Goal: Obtain resource: Download file/media

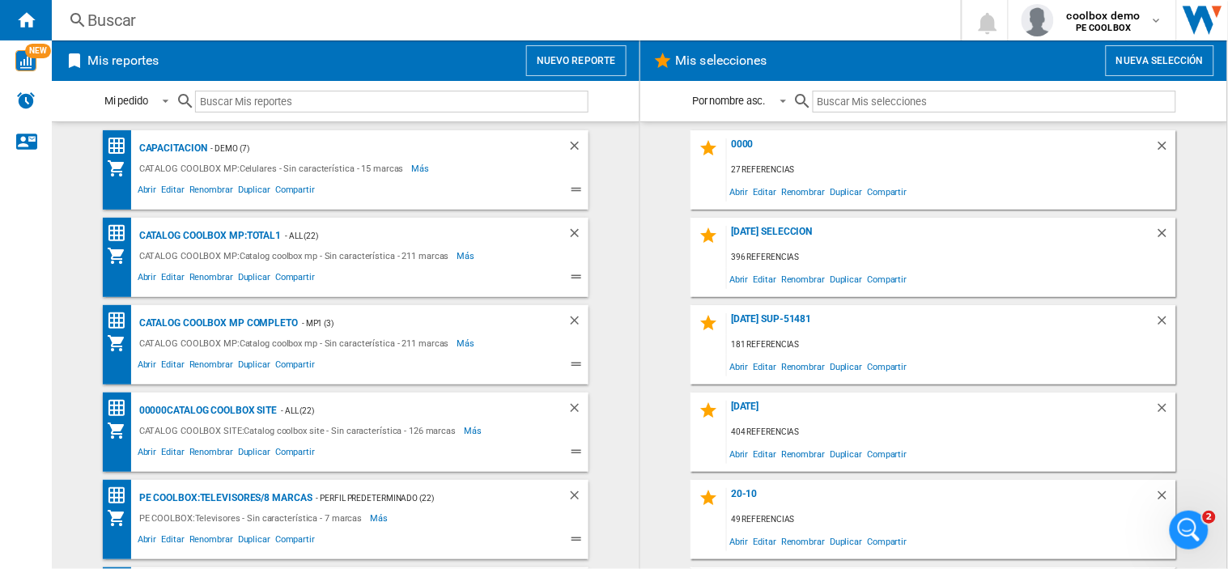
click at [1157, 63] on button "Nueva selección" at bounding box center [1160, 60] width 108 height 31
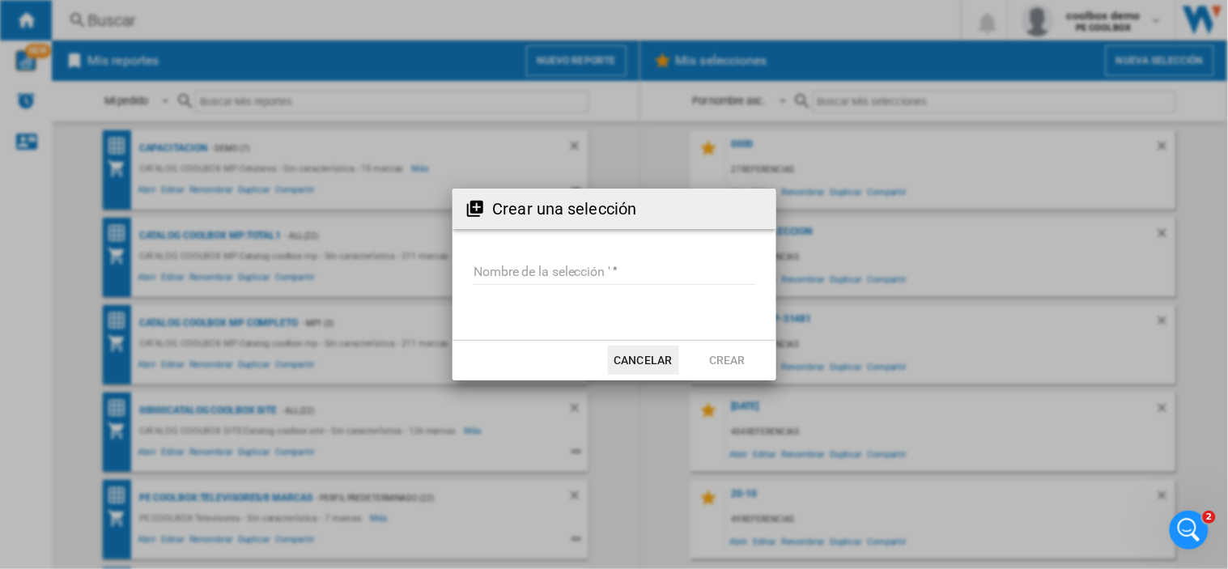
click at [533, 270] on input "Nombre de la selección '" at bounding box center [614, 273] width 282 height 24
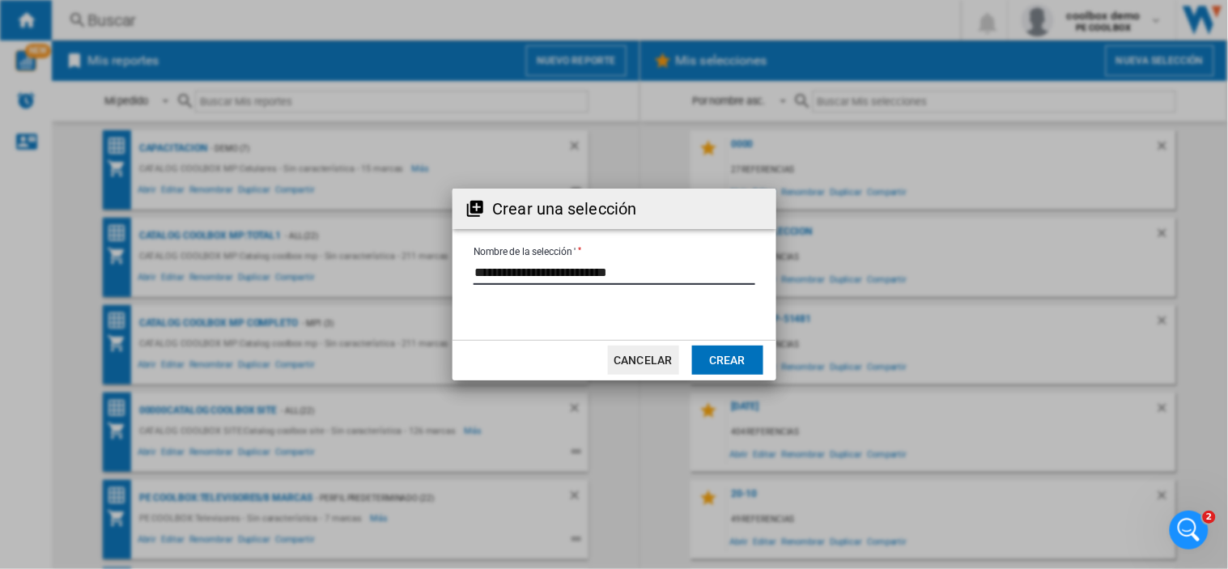
type input "**********"
click at [738, 350] on button "Crear" at bounding box center [727, 360] width 71 height 29
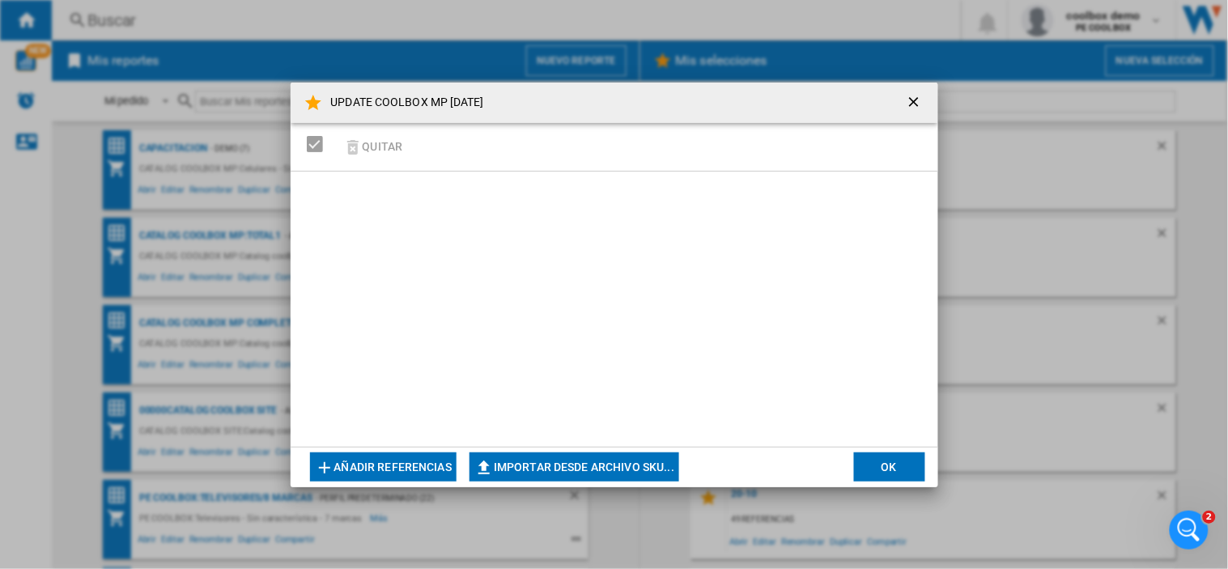
click at [529, 469] on button "Importar desde archivo SKU..." at bounding box center [574, 466] width 210 height 29
type input "**********"
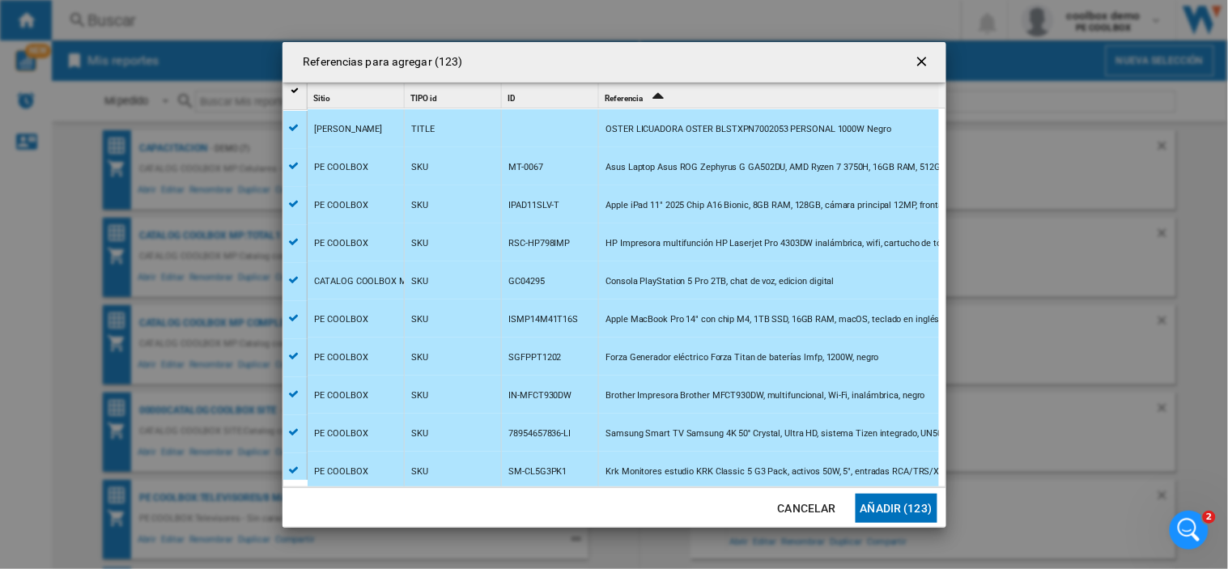
click at [924, 506] on button "Añadir (123)" at bounding box center [897, 508] width 82 height 29
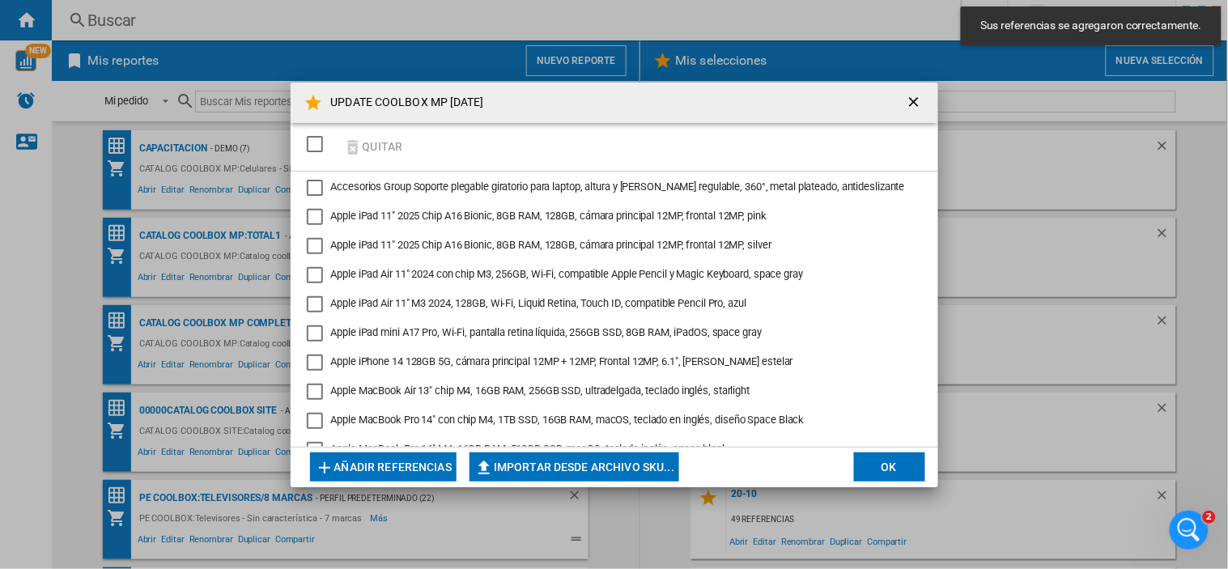
click at [320, 143] on div "SELECTIONS.EDITION_POPUP.SELECT_DESELECT" at bounding box center [315, 144] width 16 height 16
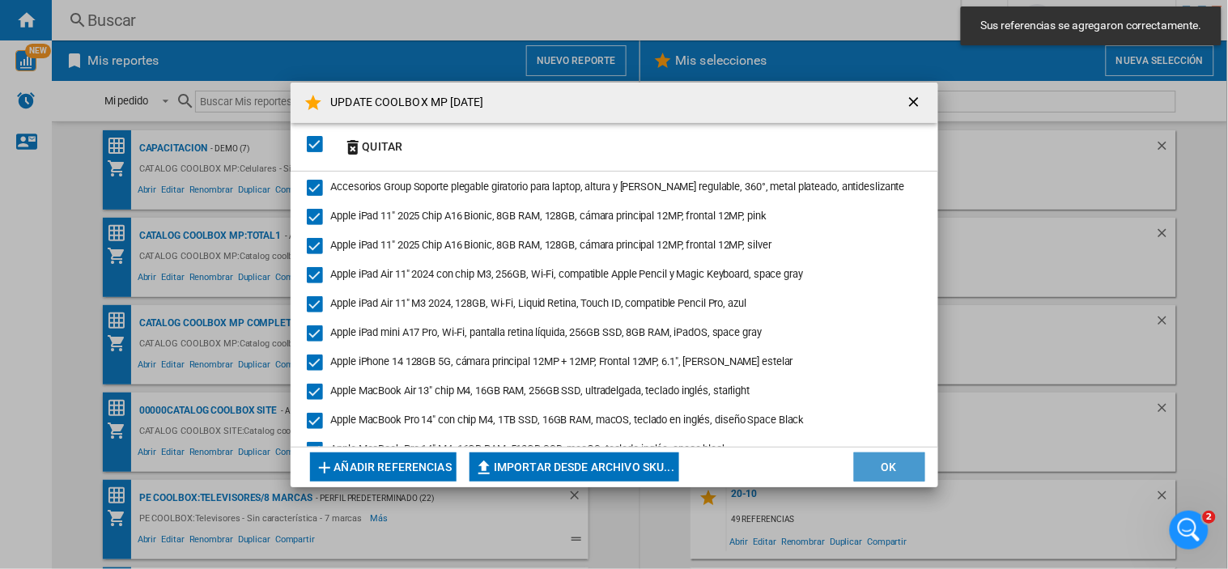
click at [924, 465] on button "OK" at bounding box center [889, 466] width 71 height 29
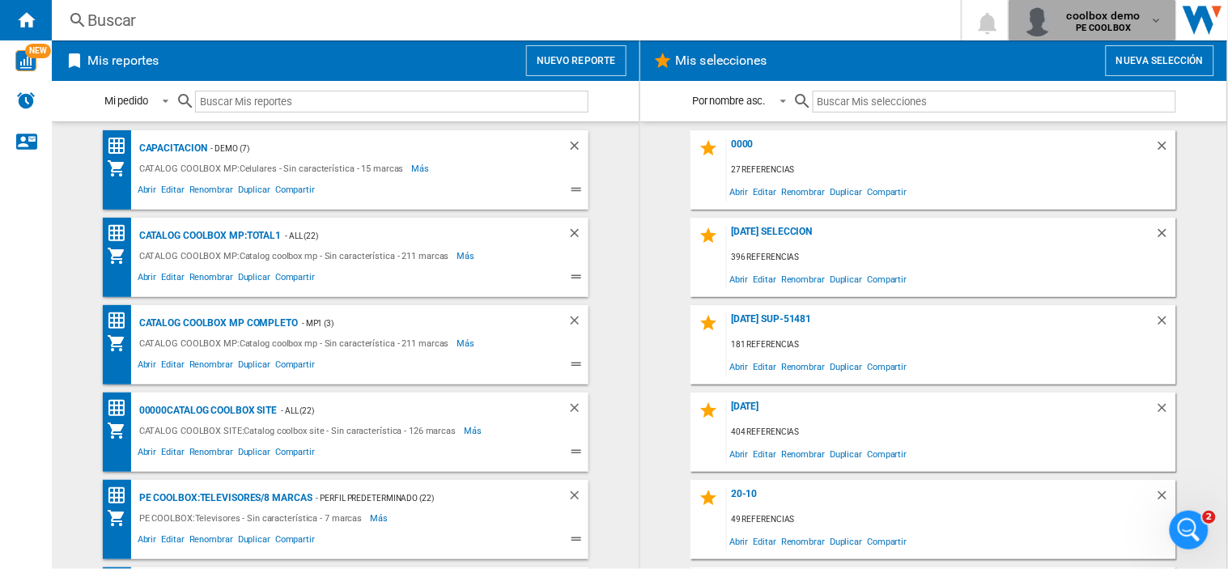
click at [1115, 25] on b "PE COOLBOX" at bounding box center [1103, 28] width 55 height 11
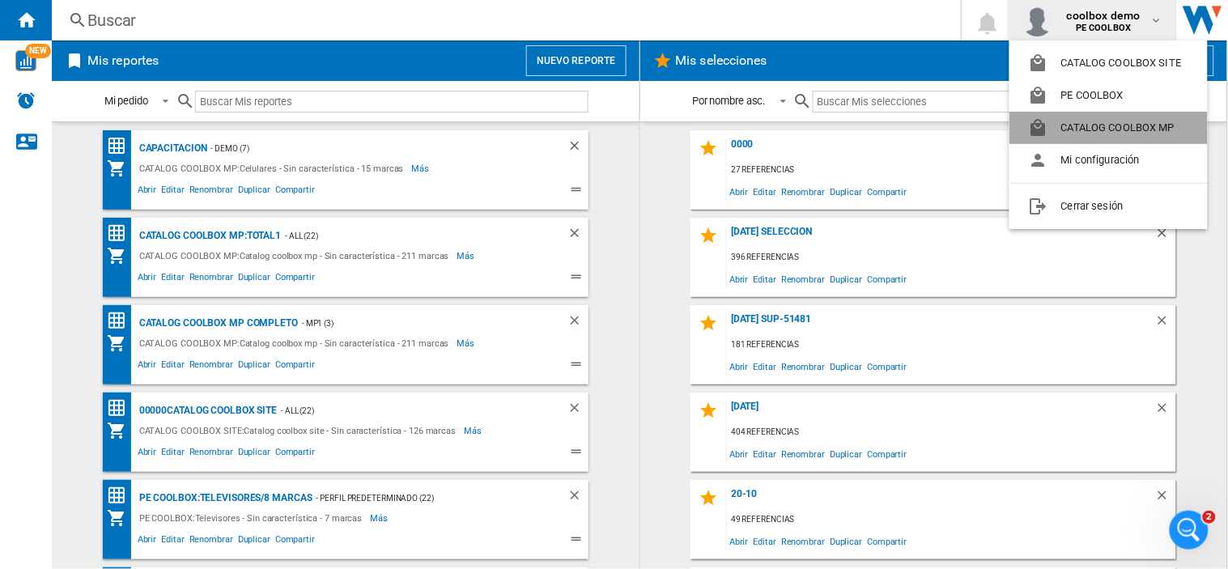
click at [1130, 138] on button "CATALOG COOLBOX MP" at bounding box center [1108, 128] width 198 height 32
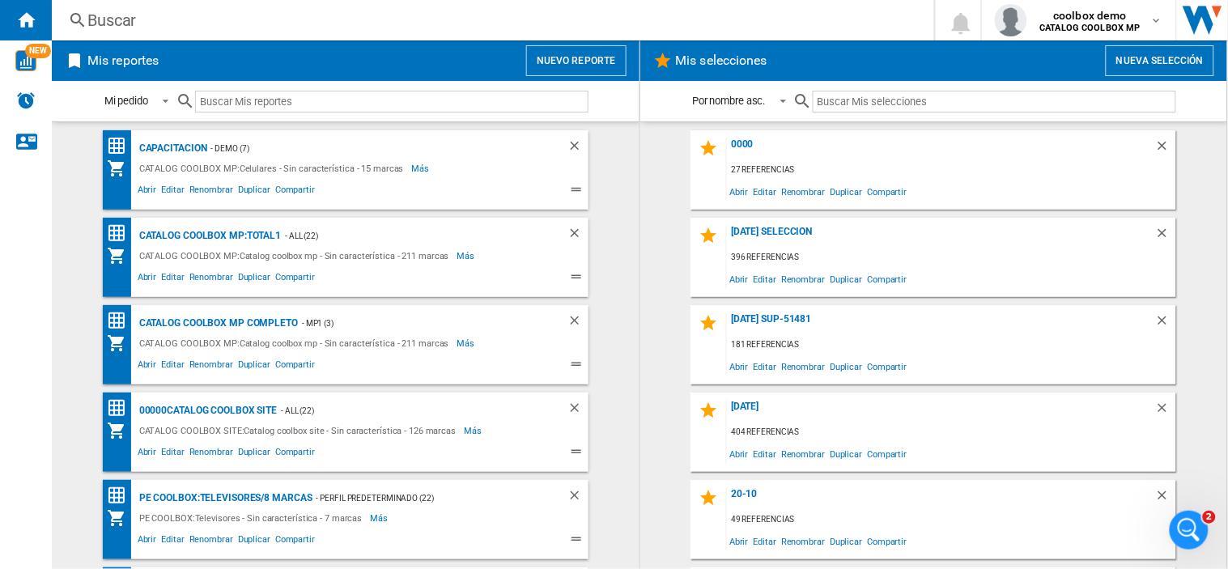
click at [923, 111] on input "text" at bounding box center [994, 102] width 363 height 22
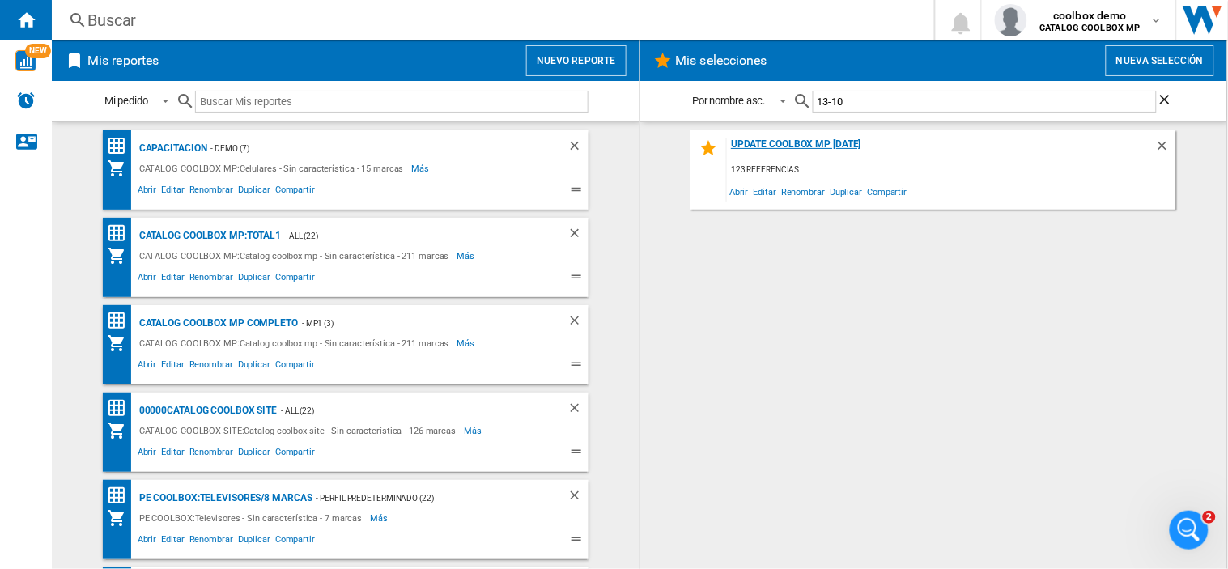
type input "13-10"
click at [845, 146] on div "UPDATE COOLBOX MP [DATE]" at bounding box center [941, 149] width 428 height 22
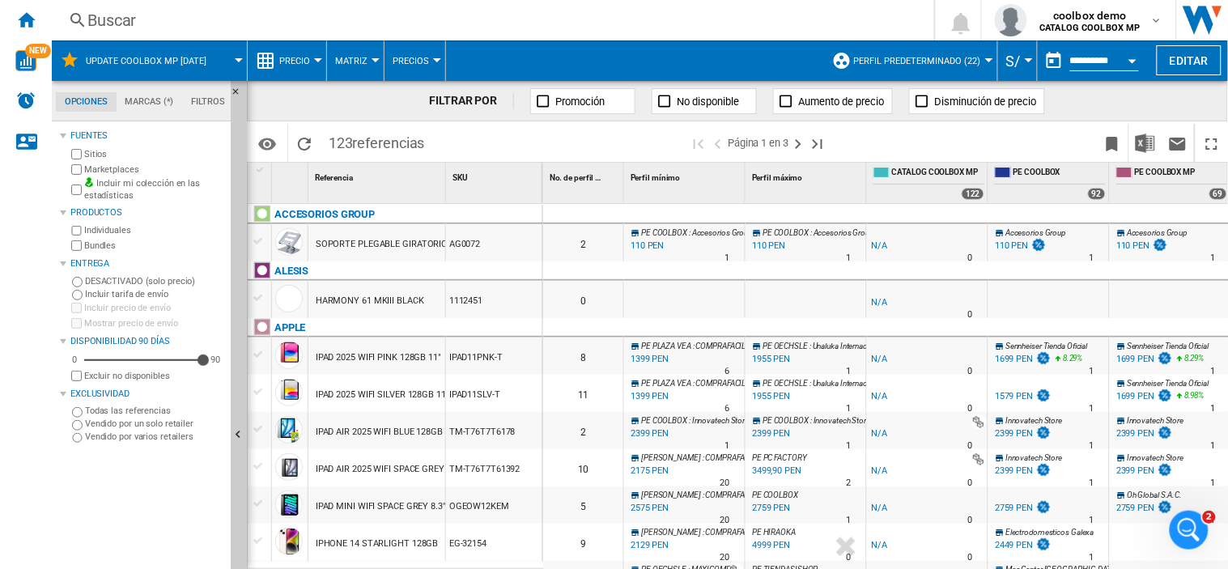
click at [966, 66] on span "Perfil predeterminado (22)" at bounding box center [917, 61] width 127 height 11
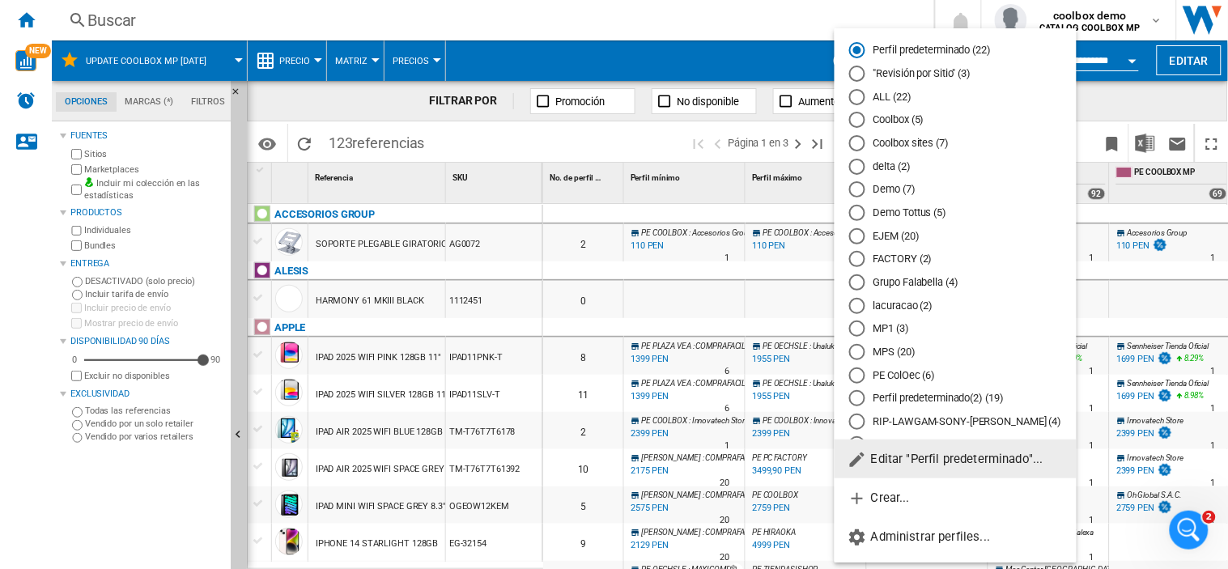
click at [949, 463] on span "Editar "Perfil predeterminado"..." at bounding box center [945, 459] width 196 height 15
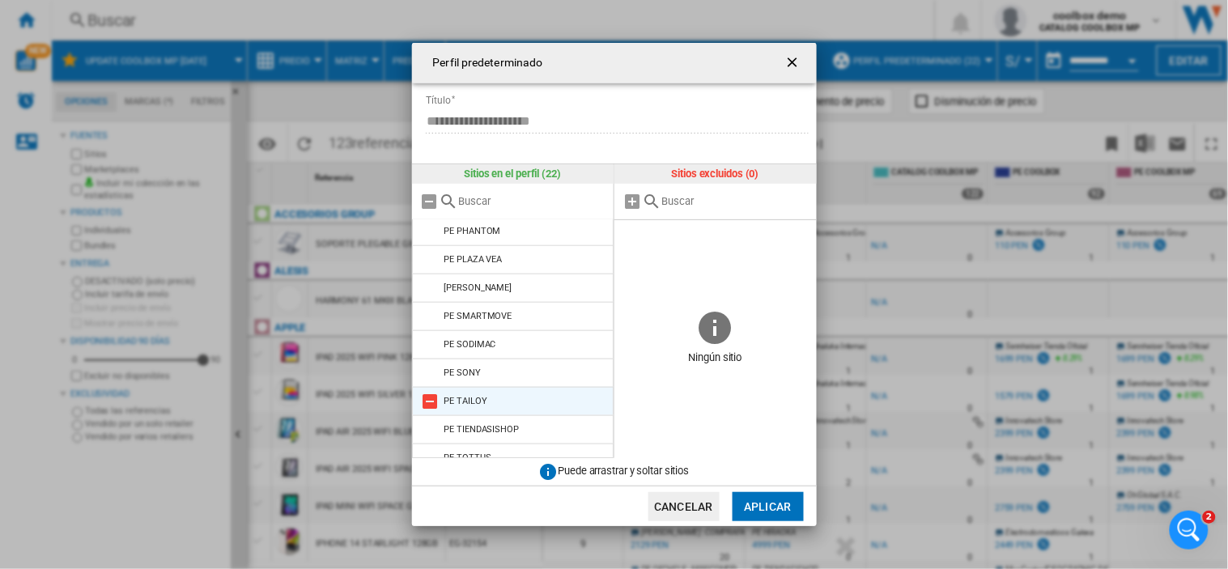
scroll to position [390, 0]
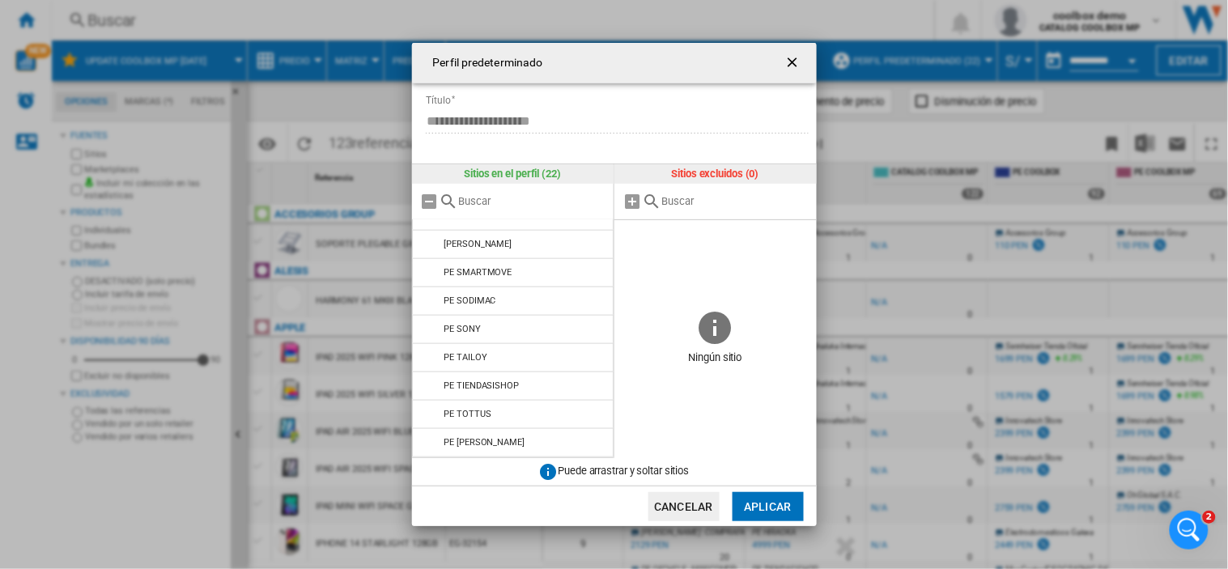
drag, startPoint x: 797, startPoint y: 65, endPoint x: 996, endPoint y: 131, distance: 209.9
click at [796, 65] on ng-md-icon "getI18NText('BUTTONS.CLOSE_DIALOG')" at bounding box center [793, 63] width 19 height 19
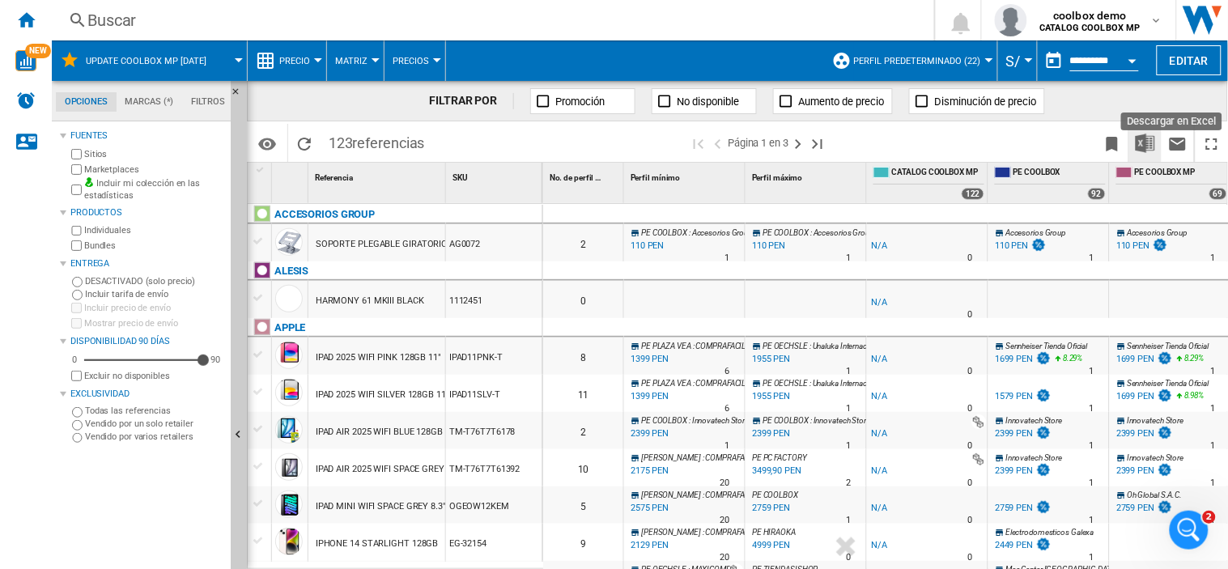
click at [1147, 147] on img "Descargar en Excel" at bounding box center [1145, 143] width 19 height 19
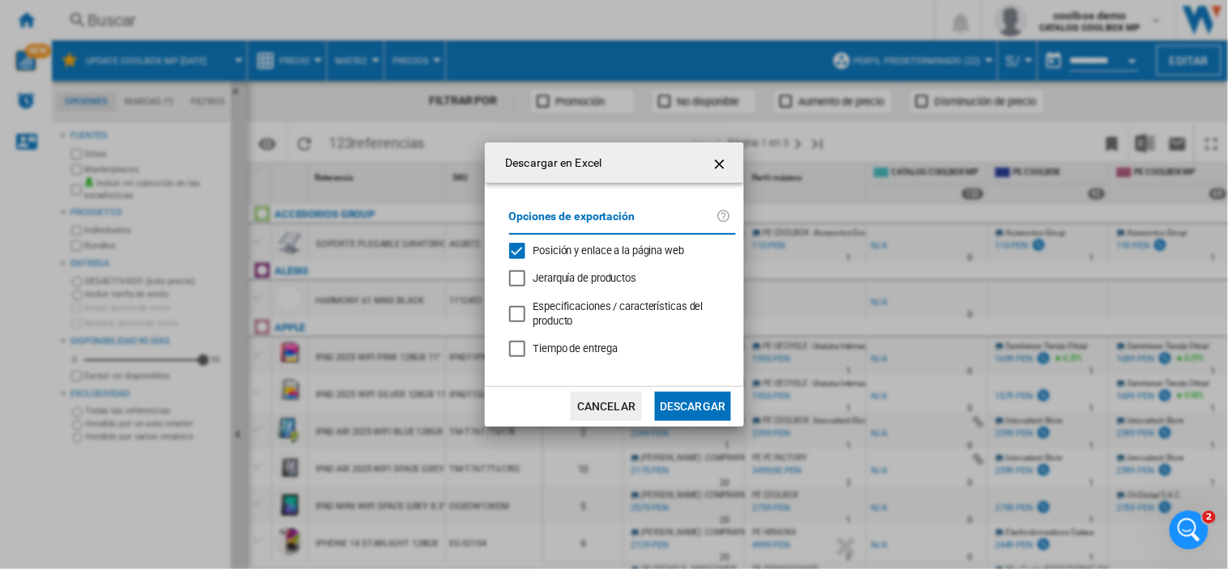
click at [699, 410] on button "Descargar" at bounding box center [692, 406] width 75 height 29
